Goal: Task Accomplishment & Management: Complete application form

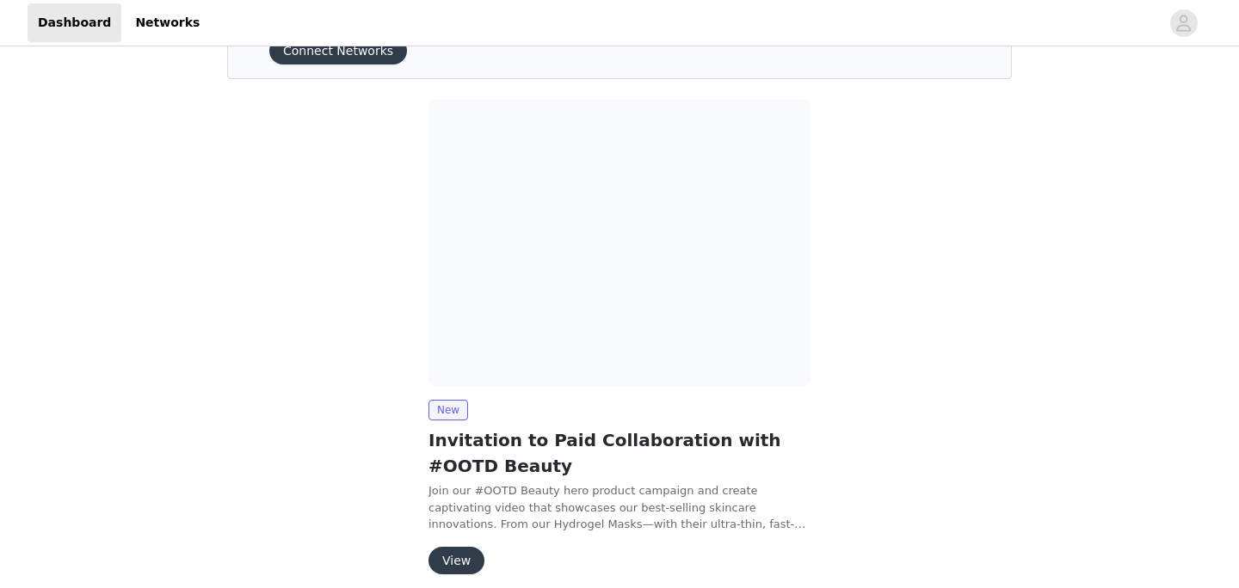
scroll to position [165, 0]
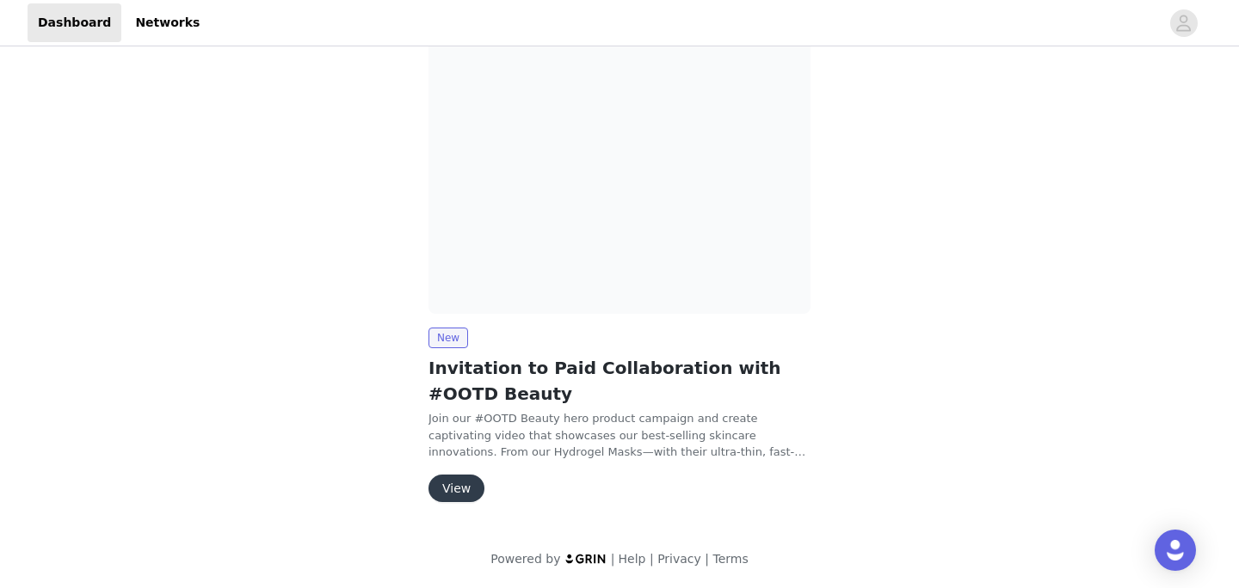
click at [458, 484] on button "View" at bounding box center [456, 489] width 56 height 28
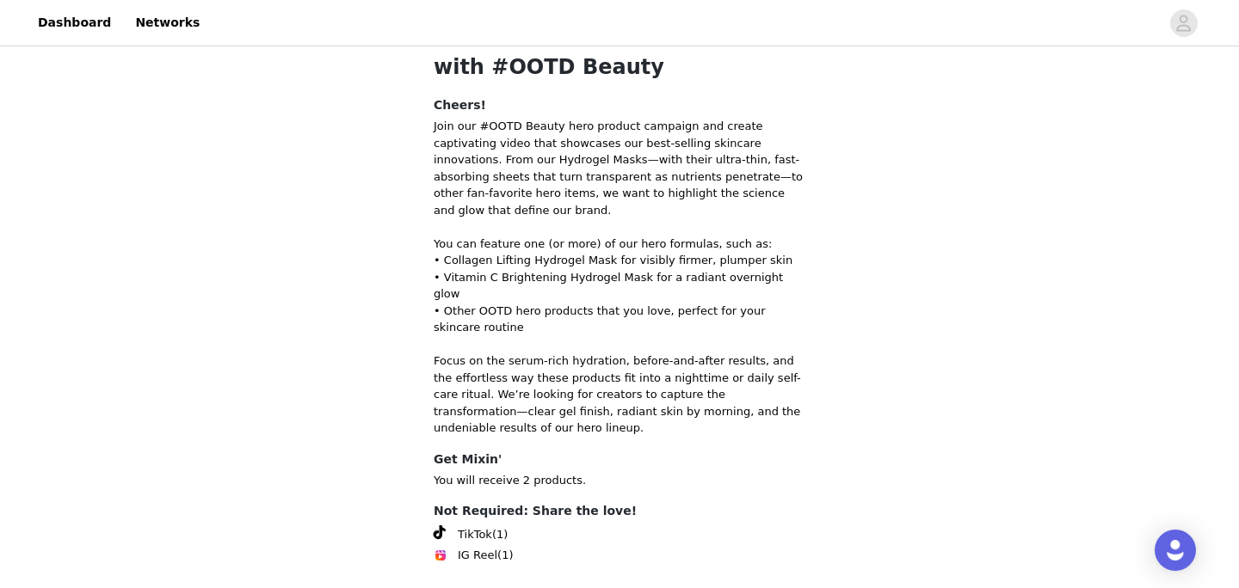
scroll to position [92, 0]
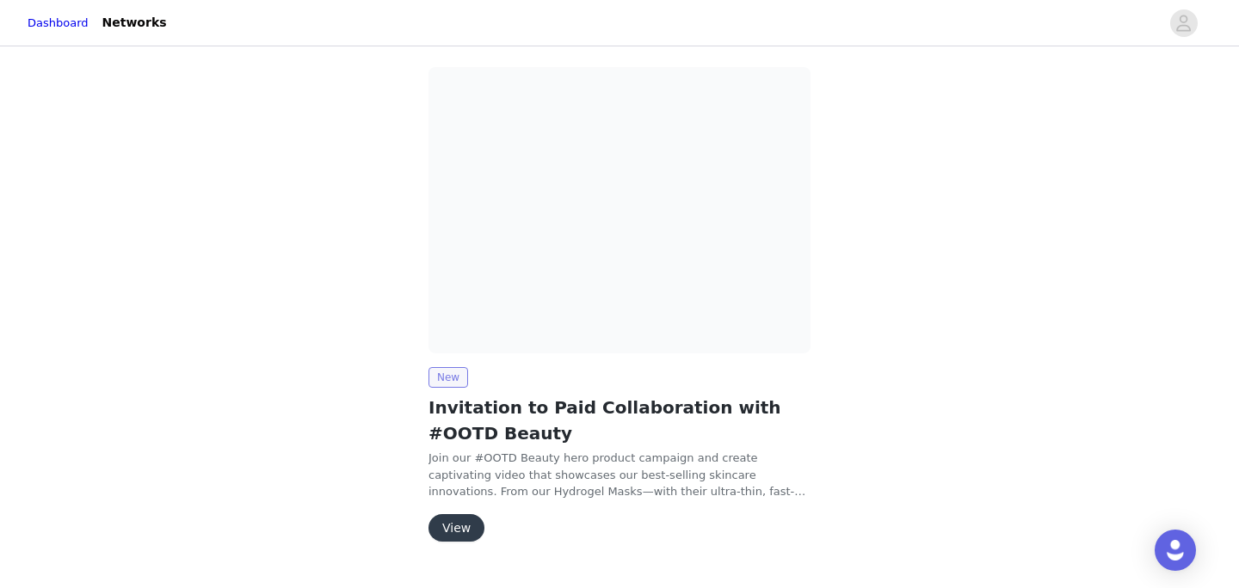
scroll to position [165, 0]
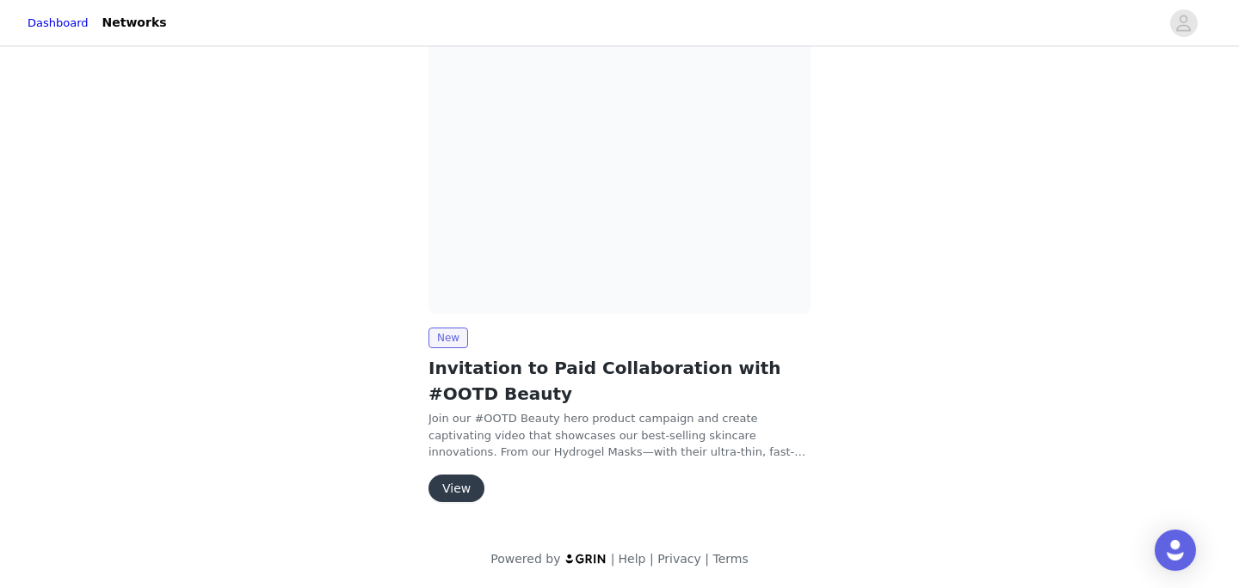
click at [459, 488] on button "View" at bounding box center [456, 489] width 56 height 28
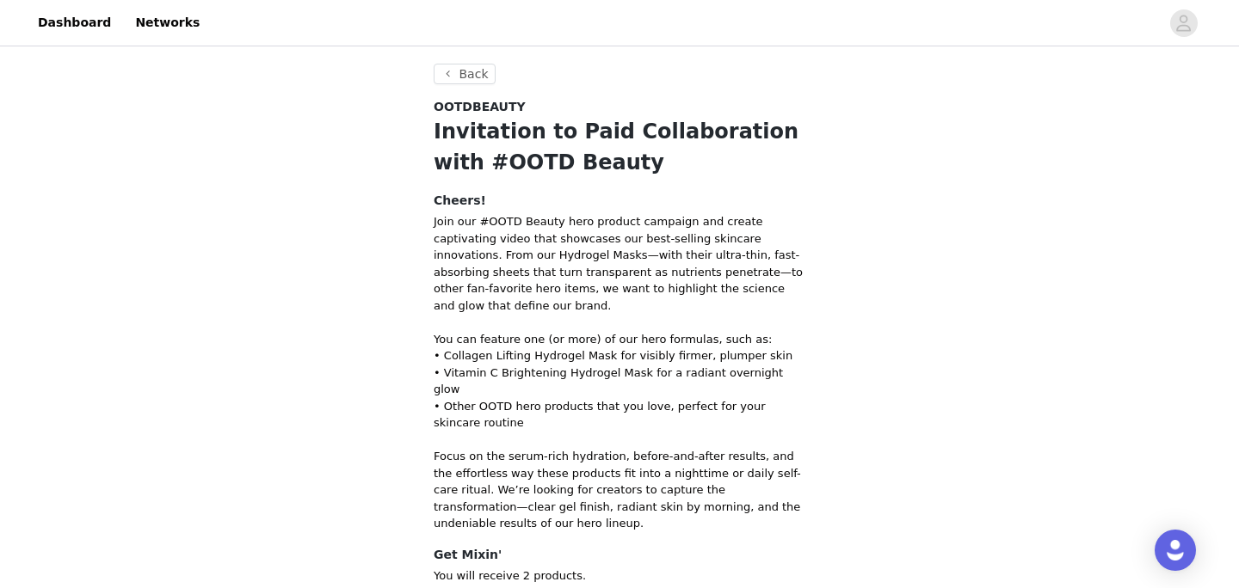
scroll to position [156, 0]
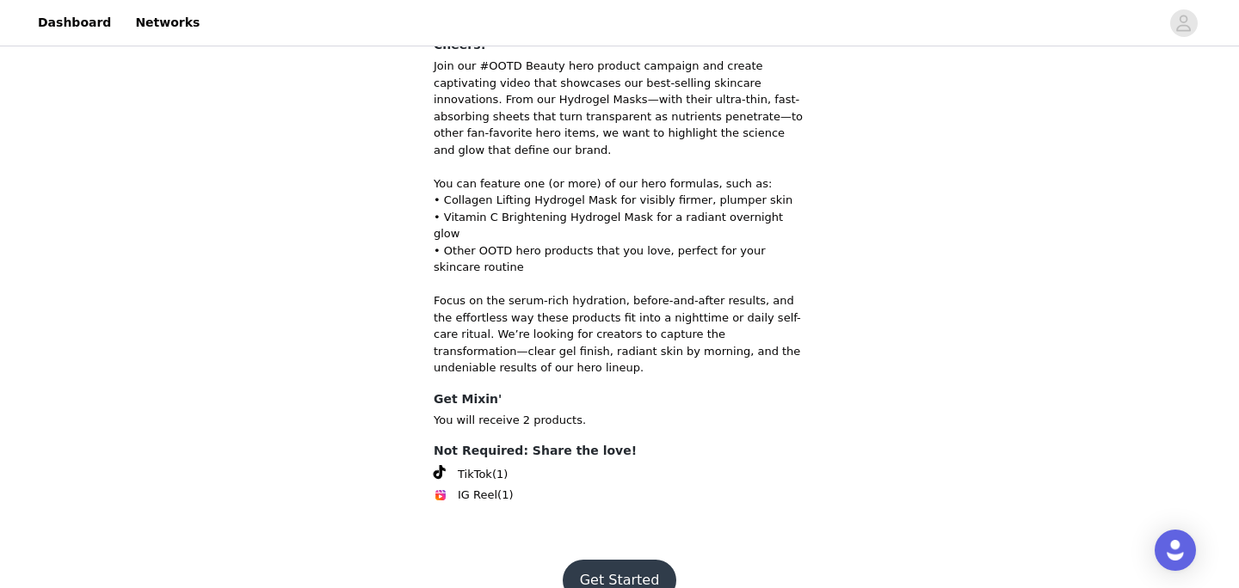
click at [614, 560] on button "Get Started" at bounding box center [620, 580] width 114 height 41
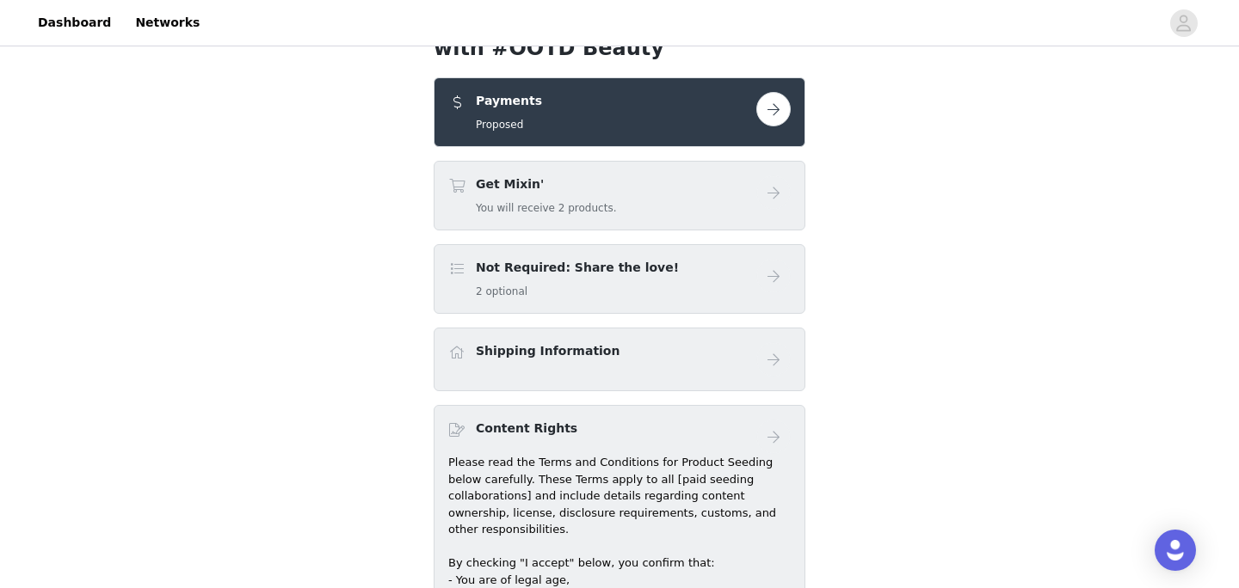
scroll to position [65, 0]
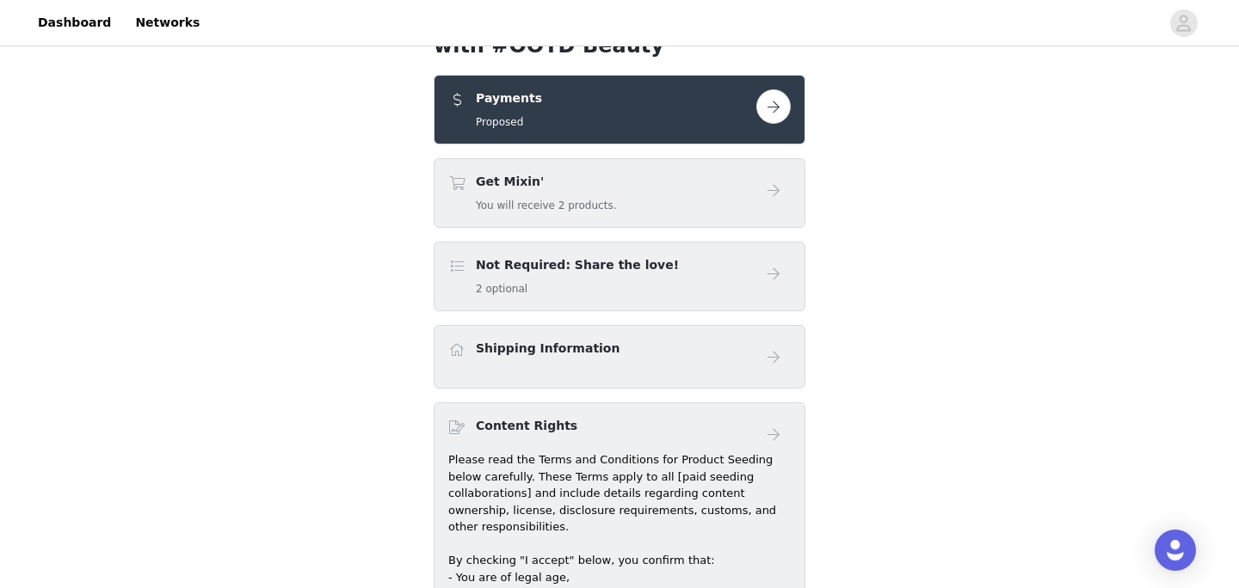
click at [786, 93] on link at bounding box center [773, 106] width 34 height 34
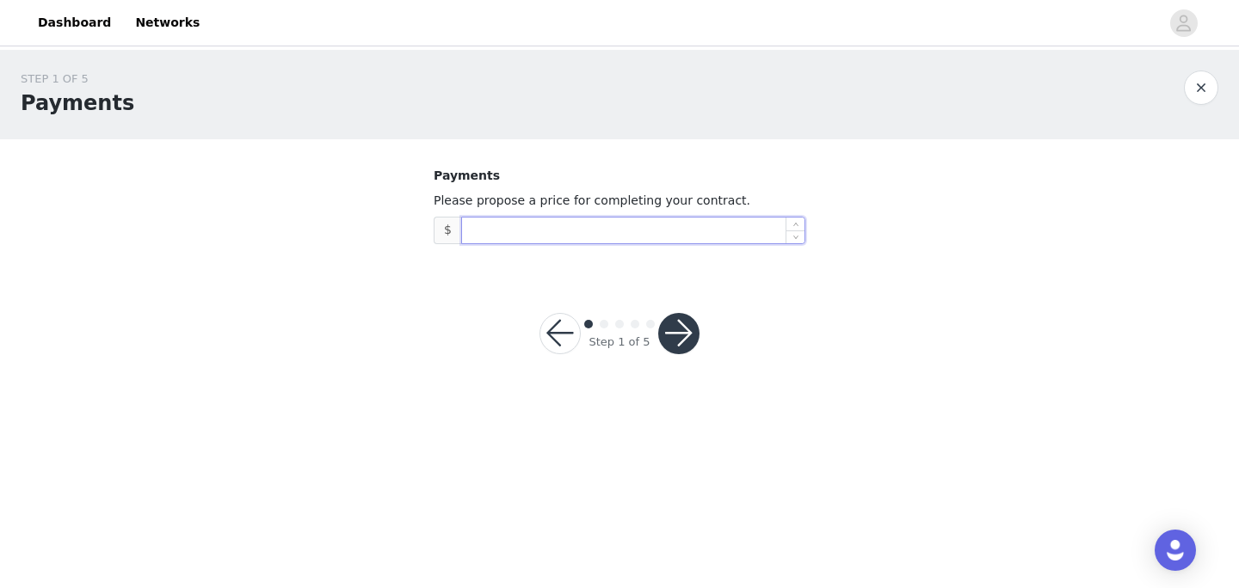
click at [506, 229] on input at bounding box center [633, 231] width 342 height 26
click at [576, 333] on button "button" at bounding box center [559, 333] width 41 height 41
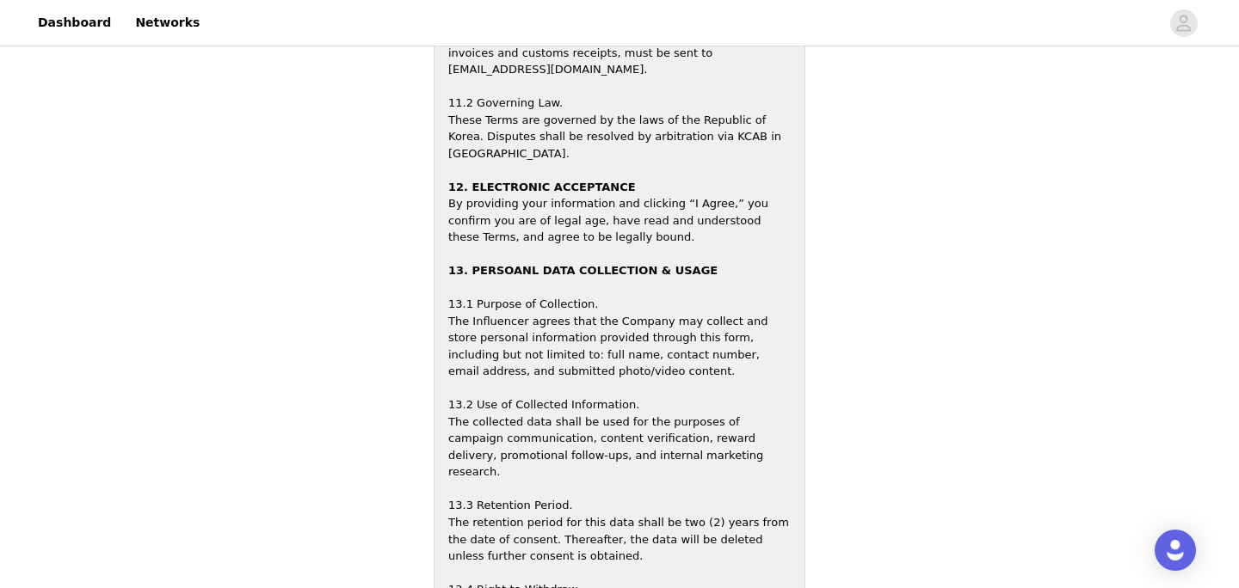
scroll to position [2956, 0]
